Goal: Learn about a topic: Learn about a topic

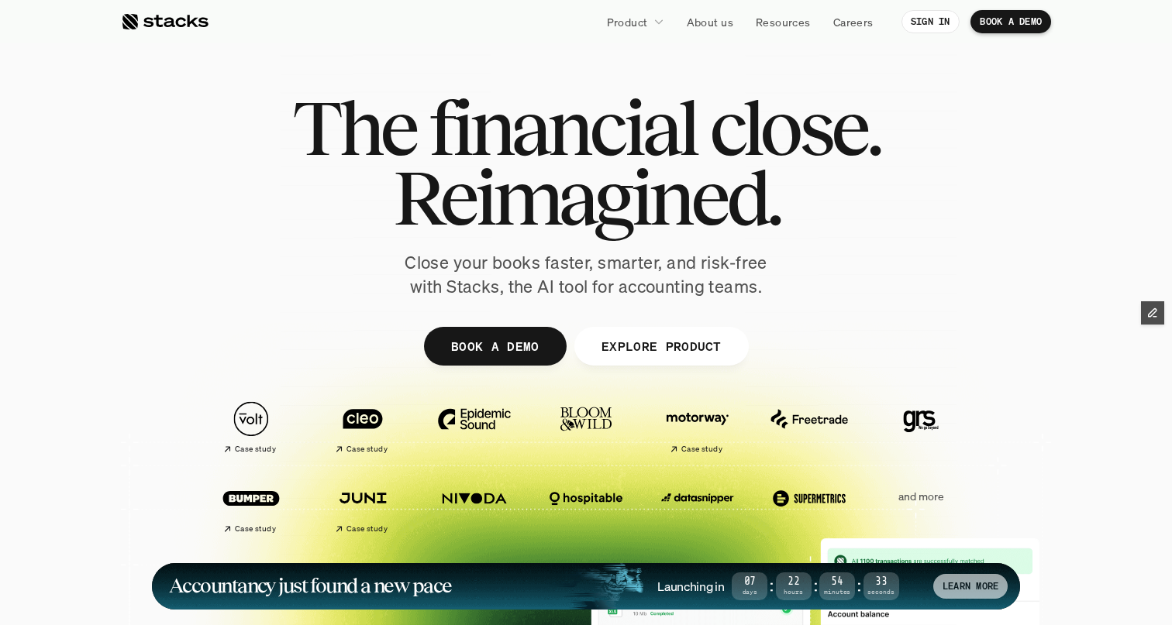
click at [992, 591] on p "LEARN MORE" at bounding box center [970, 586] width 56 height 11
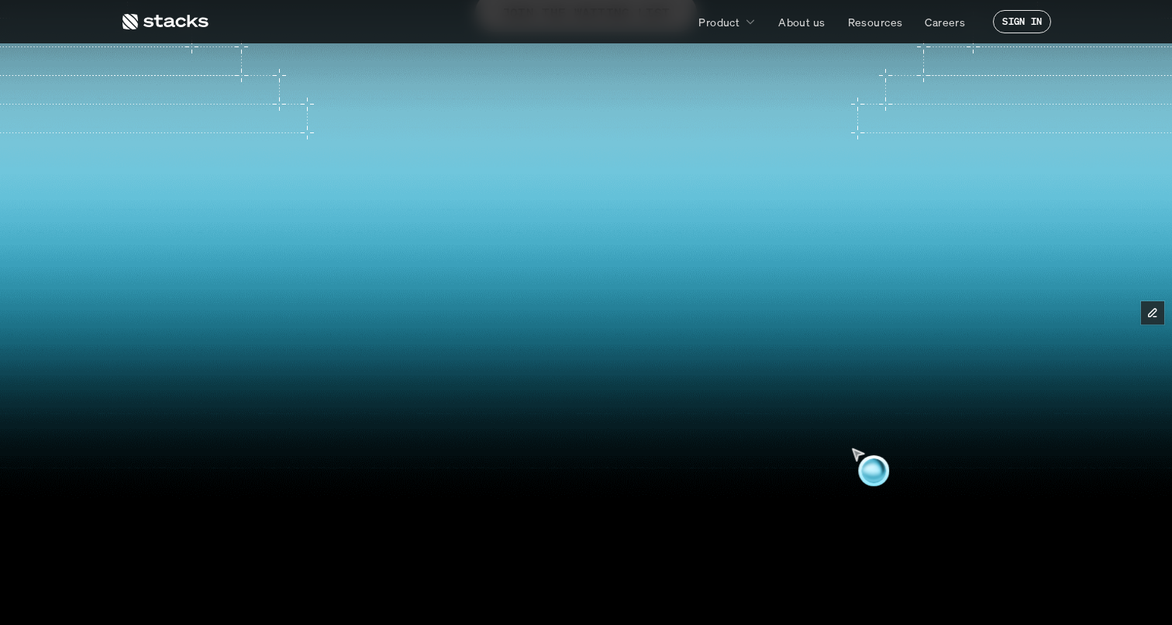
scroll to position [355, 0]
click at [797, 370] on video at bounding box center [585, 336] width 1147 height 488
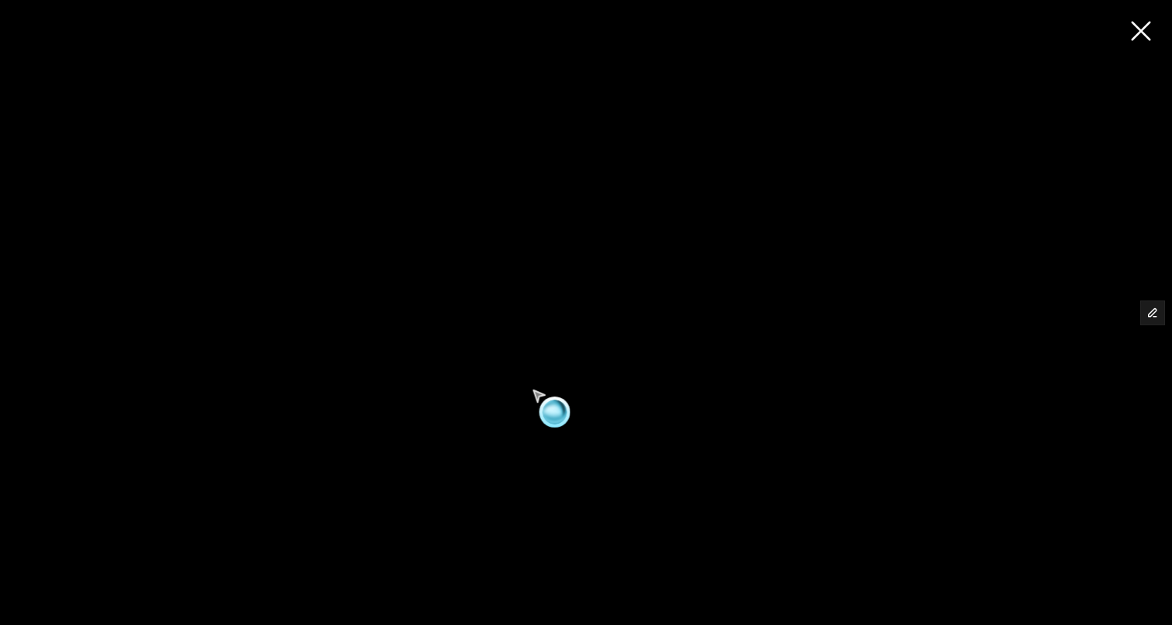
click at [443, 368] on video at bounding box center [586, 313] width 1172 height 499
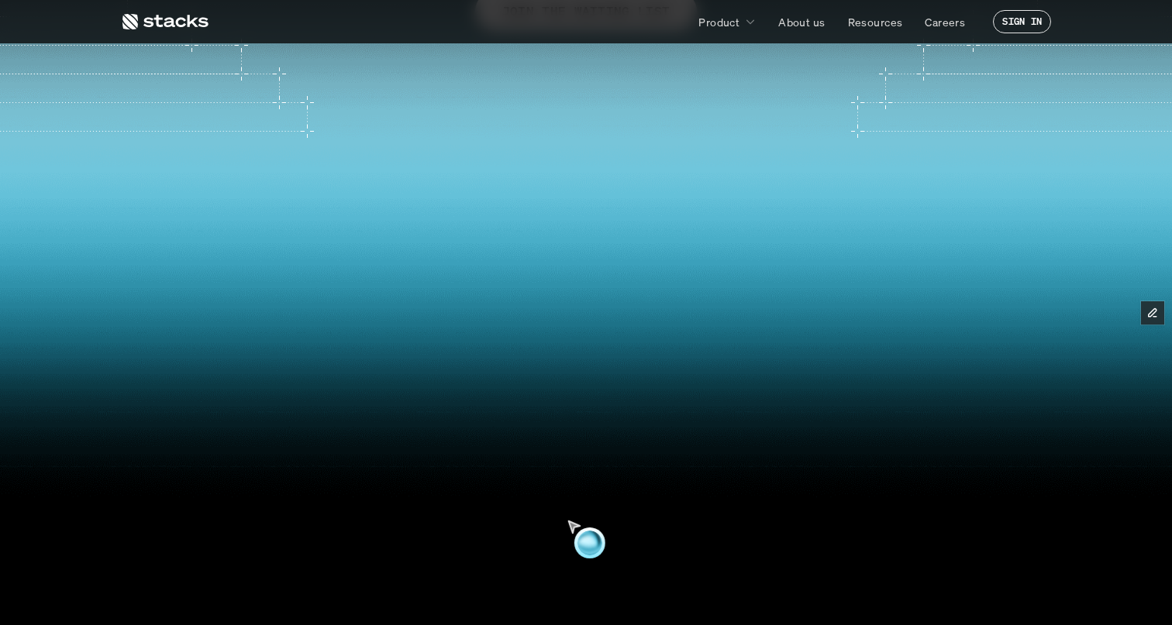
click at [579, 353] on video at bounding box center [585, 336] width 1147 height 488
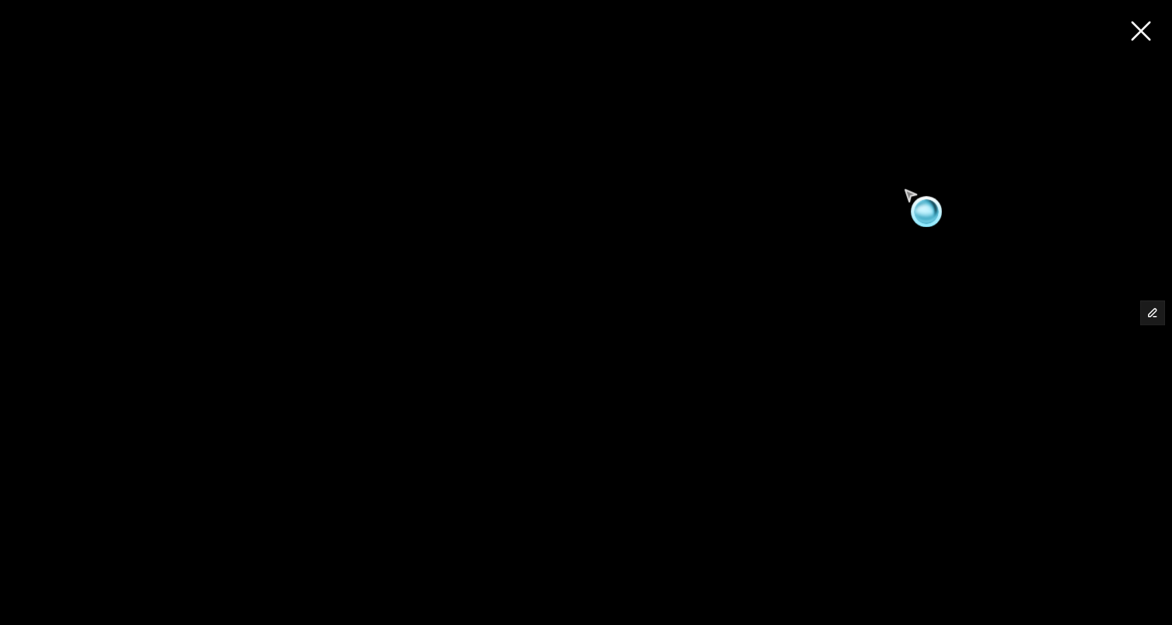
click at [1137, 29] on use at bounding box center [1141, 31] width 22 height 22
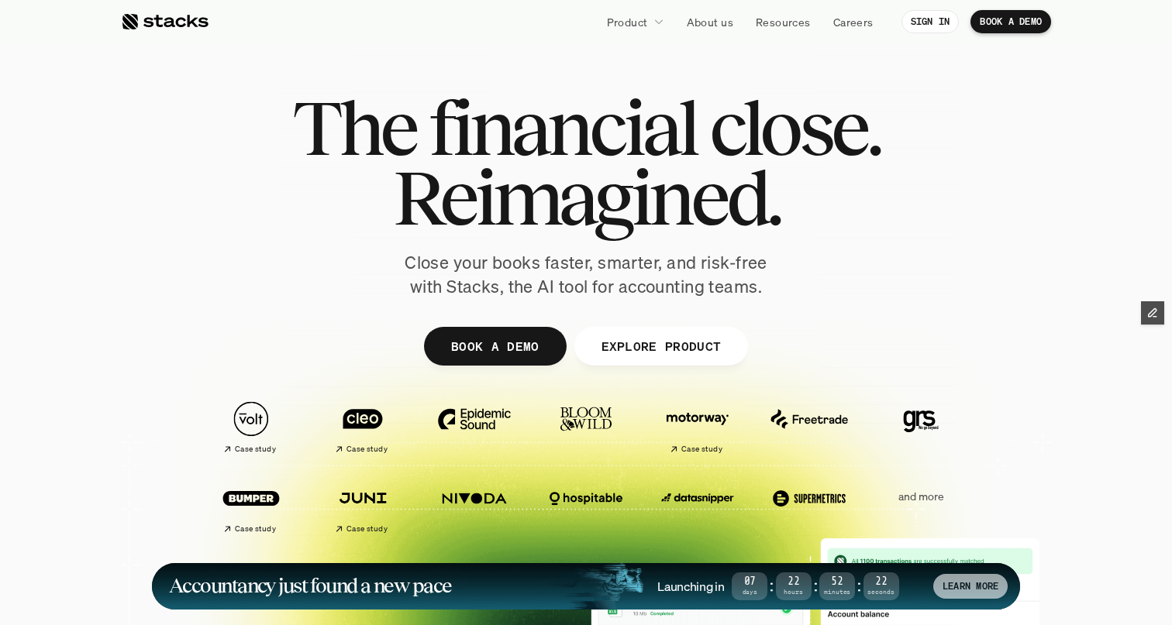
click at [964, 589] on p "LEARN MORE" at bounding box center [970, 586] width 56 height 11
